Goal: Transaction & Acquisition: Purchase product/service

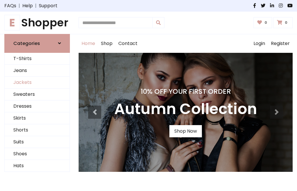
click at [37, 82] on link "Jackets" at bounding box center [37, 82] width 65 height 12
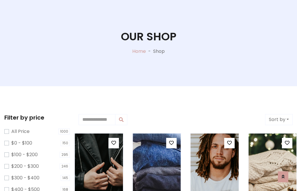
scroll to position [30, 0]
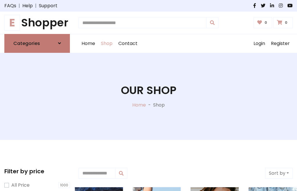
click at [37, 43] on h6 "Categories" at bounding box center [26, 44] width 27 height 6
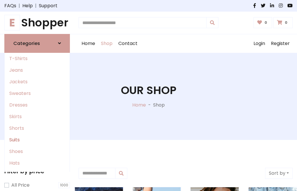
click at [37, 139] on link "Suits" at bounding box center [37, 140] width 65 height 12
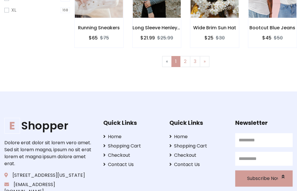
scroll to position [29, 0]
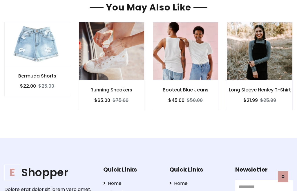
scroll to position [490, 0]
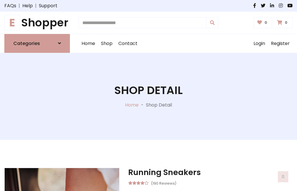
scroll to position [541, 0]
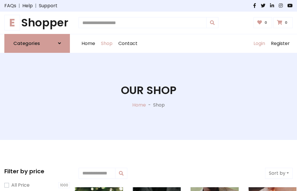
click at [259, 43] on link "Login" at bounding box center [258, 43] width 17 height 19
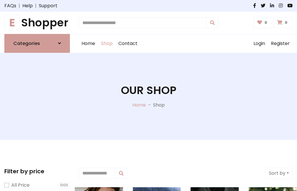
scroll to position [29, 0]
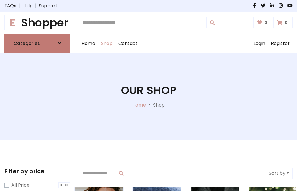
click at [59, 43] on icon at bounding box center [59, 43] width 3 height 5
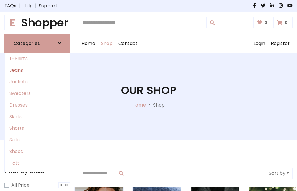
click at [37, 70] on link "Jeans" at bounding box center [37, 70] width 65 height 12
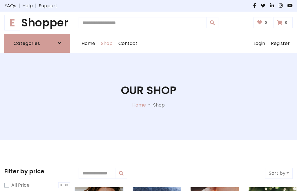
scroll to position [29, 0]
